Goal: Information Seeking & Learning: Learn about a topic

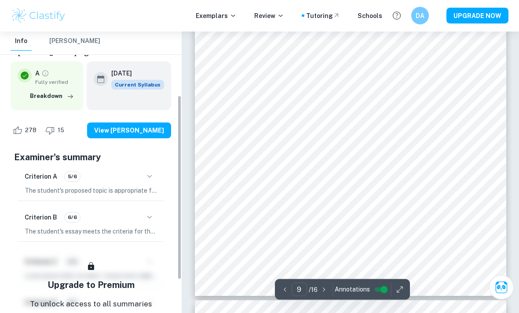
scroll to position [108, 0]
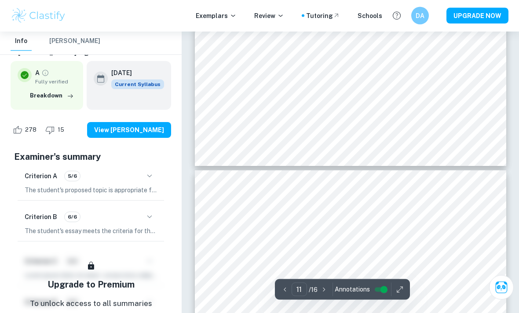
type input "10"
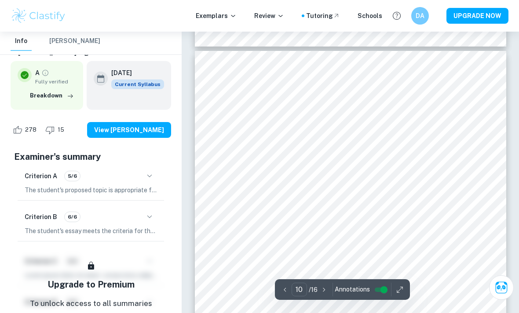
scroll to position [3800, 0]
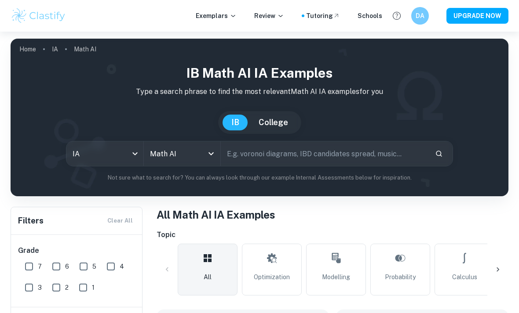
click at [211, 155] on icon "Open" at bounding box center [210, 153] width 5 height 3
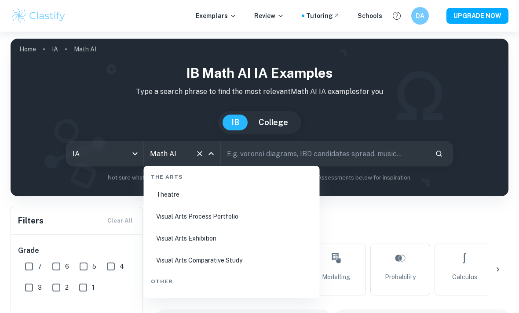
scroll to position [1670, 0]
click at [232, 215] on li "Visual Arts Process Portfolio" at bounding box center [231, 216] width 169 height 20
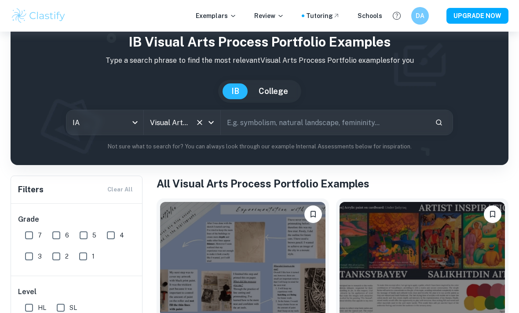
scroll to position [28, 0]
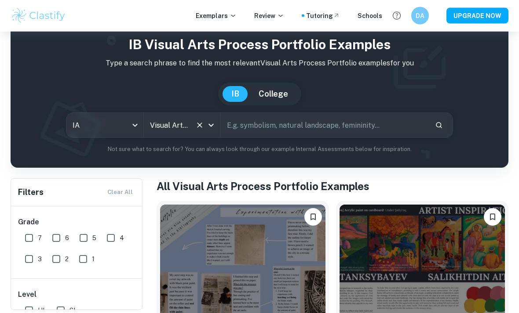
click at [201, 130] on button "Clear" at bounding box center [199, 126] width 12 height 12
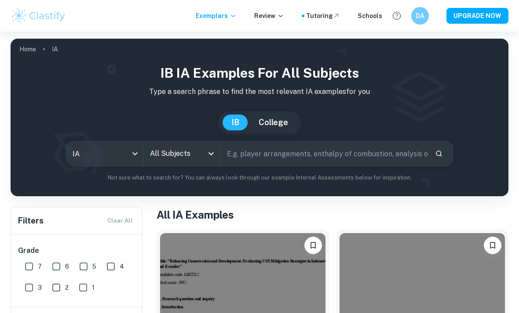
click at [209, 153] on icon "Open" at bounding box center [211, 154] width 11 height 11
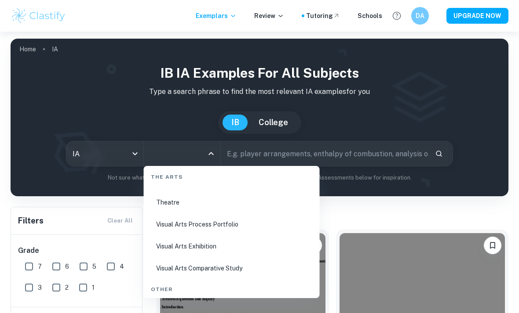
scroll to position [1662, 0]
click at [237, 273] on li "Visual Arts Comparative Study" at bounding box center [231, 268] width 169 height 20
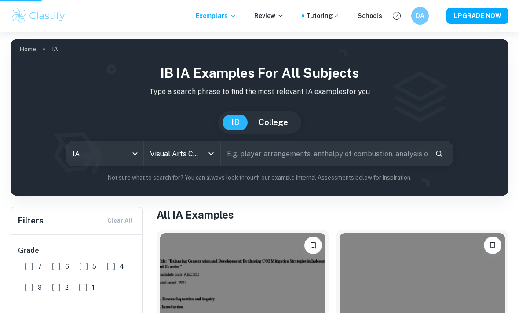
type input "Visual Arts Comparative Study"
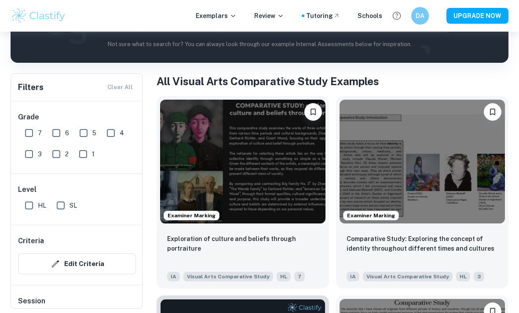
scroll to position [134, 0]
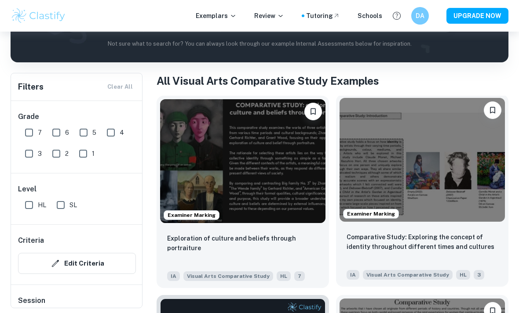
click at [461, 185] on img at bounding box center [421, 160] width 165 height 124
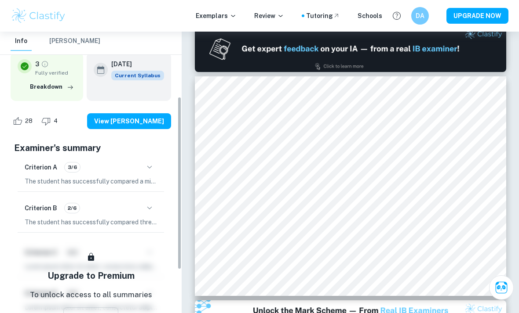
scroll to position [117, 0]
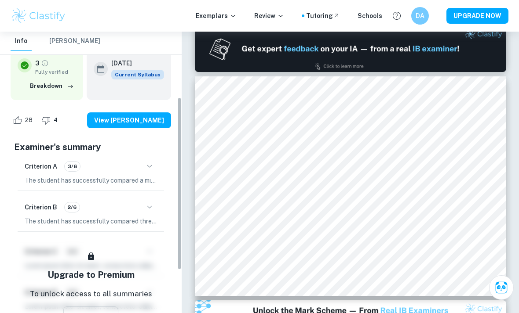
click at [149, 202] on icon "button" at bounding box center [149, 207] width 11 height 11
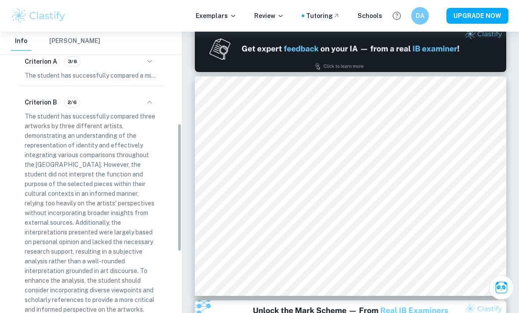
scroll to position [222, 0]
click at [156, 95] on button "button" at bounding box center [149, 102] width 15 height 15
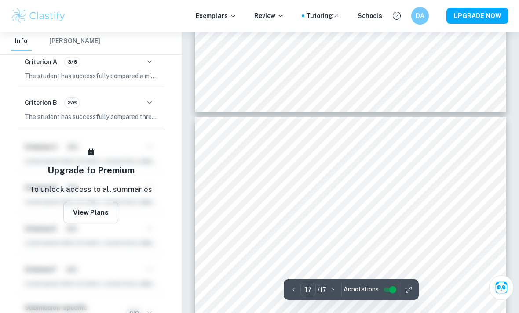
scroll to position [3718, 0]
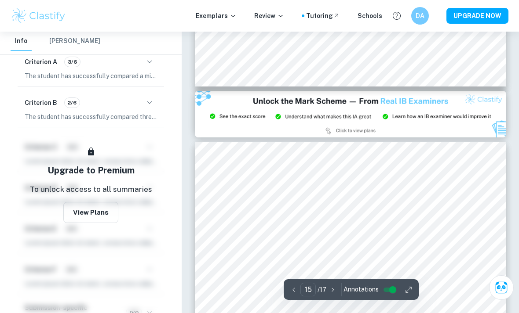
type input "14"
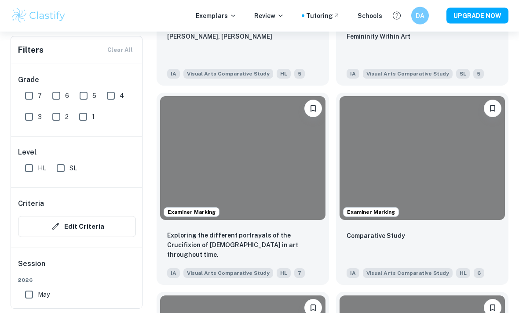
scroll to position [1534, 0]
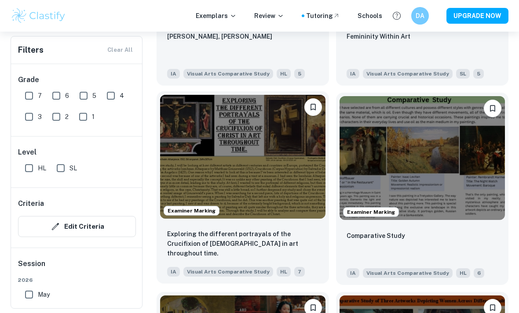
click at [289, 174] on img at bounding box center [242, 157] width 165 height 124
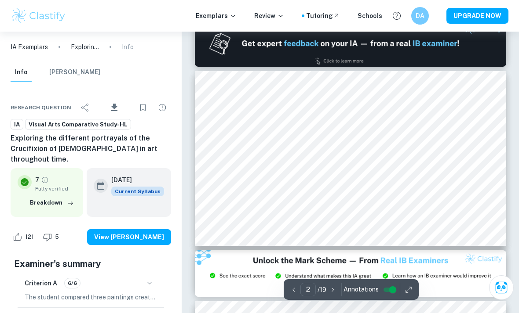
scroll to position [198, 0]
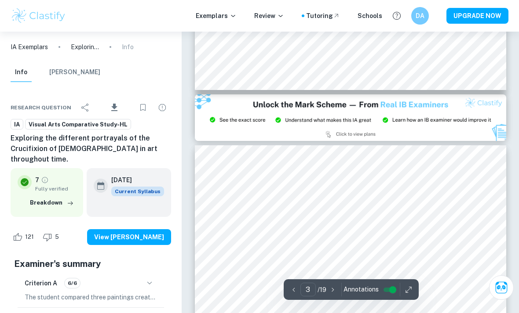
type input "2"
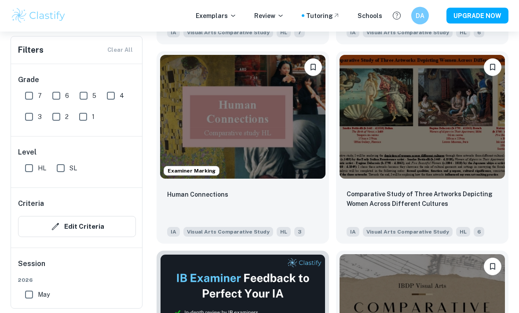
scroll to position [1775, 0]
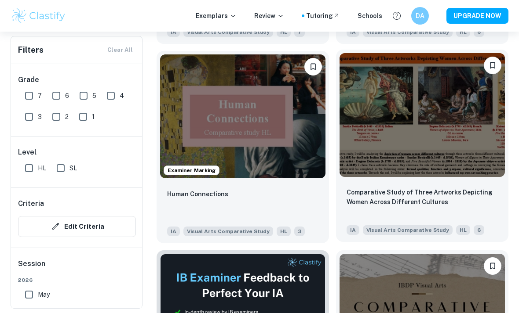
click at [454, 145] on img at bounding box center [421, 115] width 165 height 124
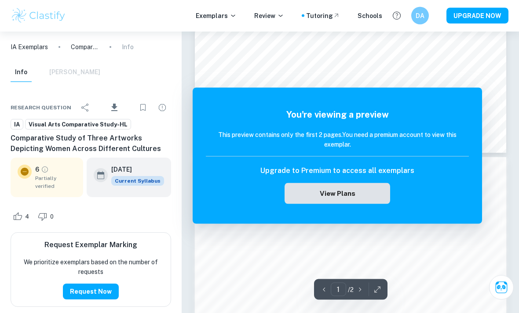
click at [368, 196] on button "View Plans" at bounding box center [336, 193] width 105 height 21
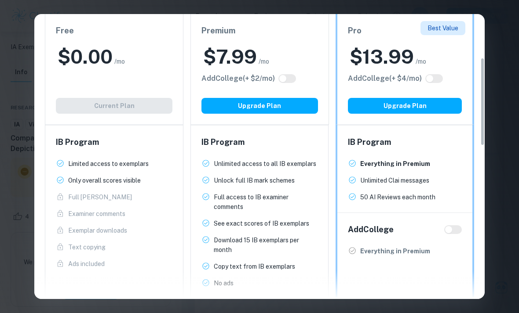
scroll to position [161, 0]
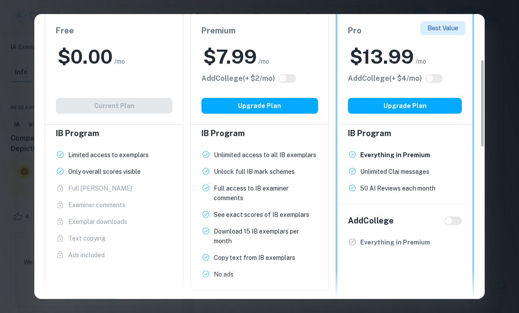
click at [123, 175] on p "Only overall scores visible" at bounding box center [104, 172] width 73 height 10
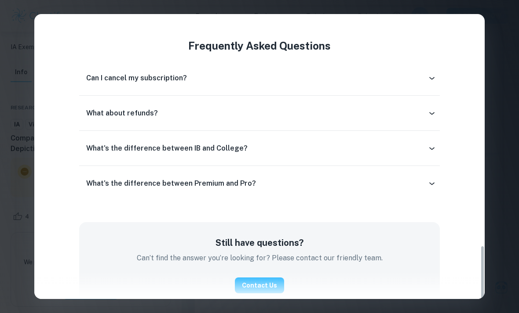
scroll to position [803, 0]
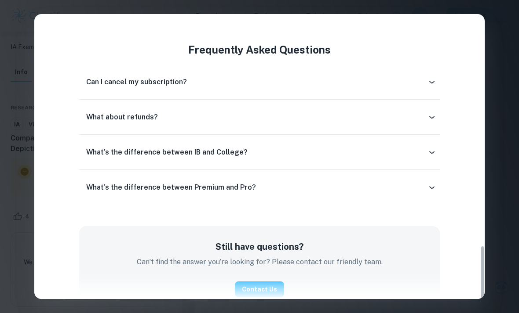
click at [511, 64] on div "Easily Ace Your IB Coursework & Crush College Essays. Get Clastify Premium Get …" at bounding box center [259, 156] width 519 height 313
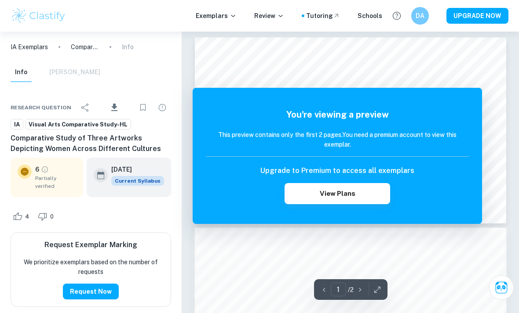
scroll to position [0, 0]
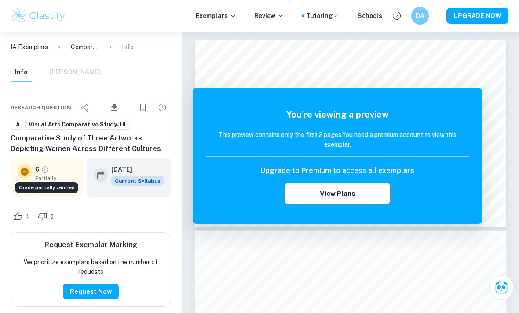
click at [48, 171] on icon "Grade partially verified" at bounding box center [45, 170] width 8 height 8
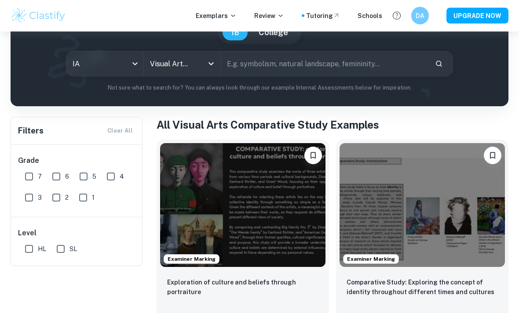
scroll to position [90, 0]
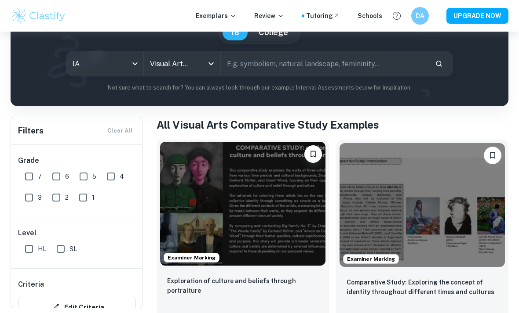
click at [250, 202] on img at bounding box center [242, 204] width 165 height 124
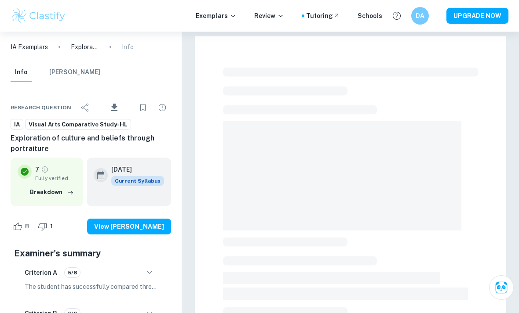
click at [229, 41] on div at bounding box center [350, 256] width 311 height 440
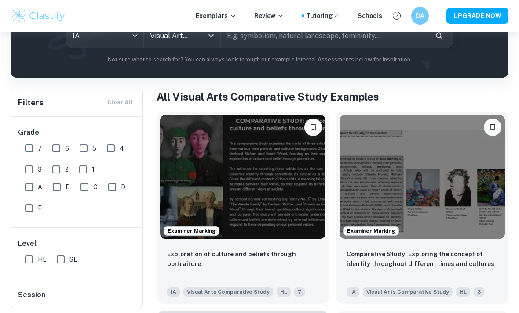
scroll to position [81, 0]
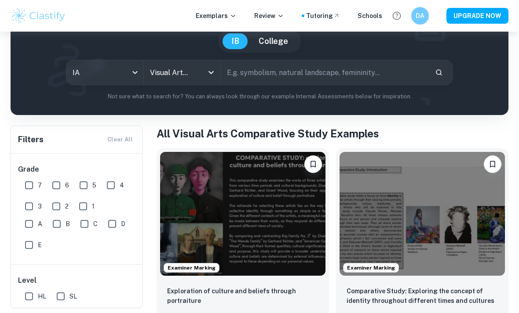
click at [196, 67] on div at bounding box center [204, 72] width 23 height 12
click at [211, 70] on icon "Open" at bounding box center [211, 72] width 11 height 11
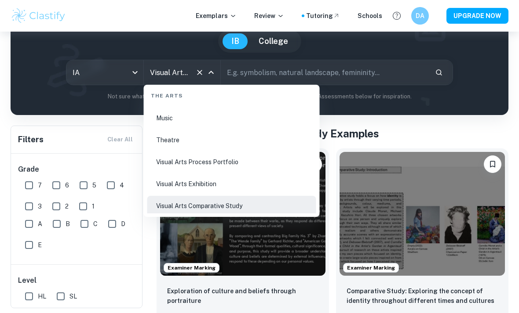
scroll to position [1640, 0]
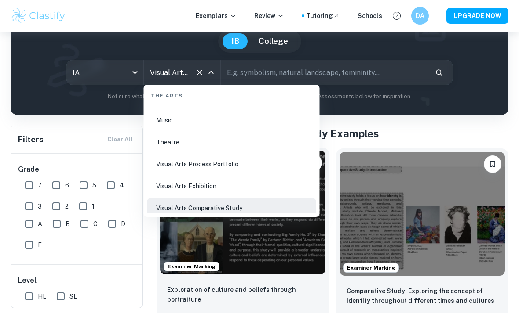
click at [202, 169] on li "Visual Arts Process Portfolio" at bounding box center [231, 164] width 169 height 20
type input "Visual Arts Process Portfolio"
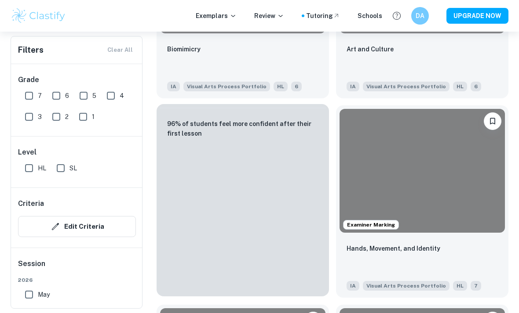
scroll to position [729, 0]
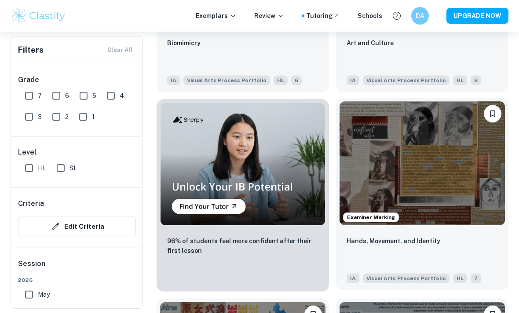
click at [446, 174] on img at bounding box center [421, 164] width 165 height 124
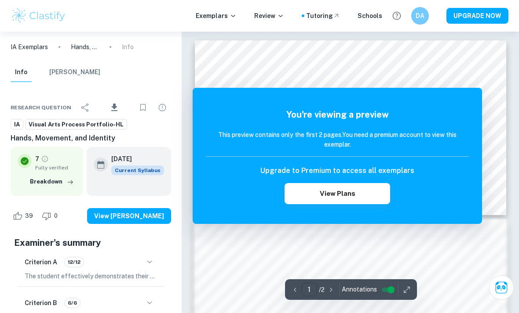
click at [311, 289] on input "1" at bounding box center [308, 290] width 15 height 14
type input "2"
